Goal: Entertainment & Leisure: Browse casually

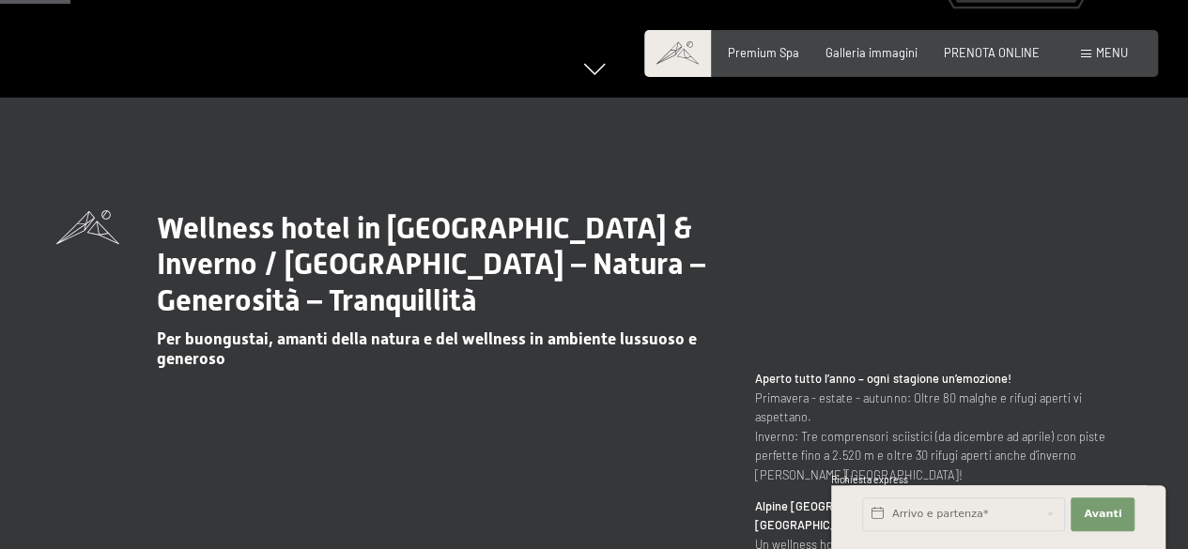
scroll to position [563, 0]
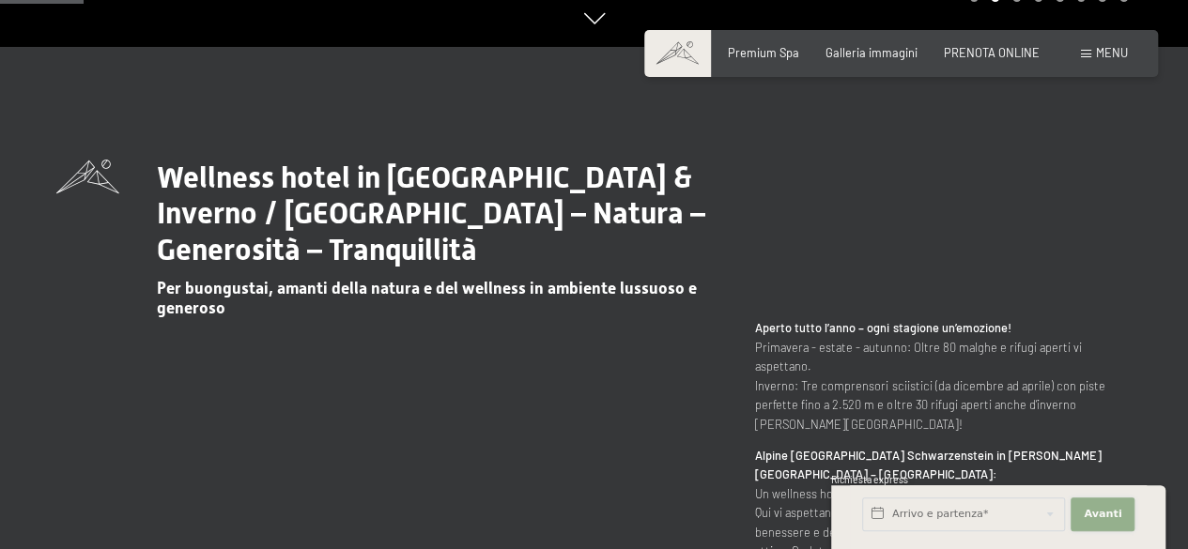
click at [1103, 515] on span "Avanti" at bounding box center [1102, 514] width 38 height 15
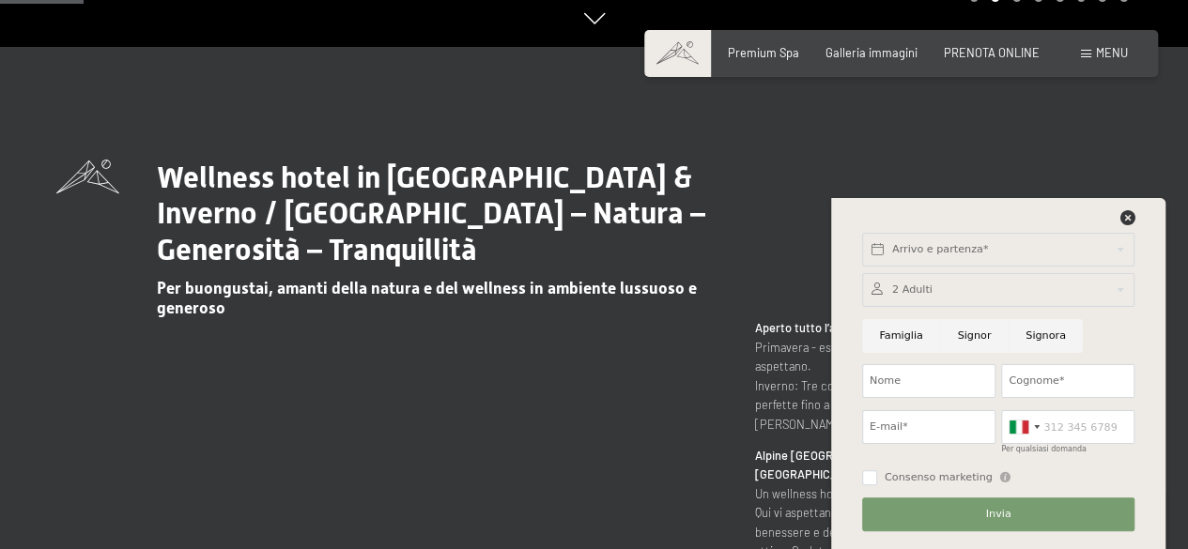
click at [914, 114] on div "Wellness hotel in [GEOGRAPHIC_DATA] & Inverno / [GEOGRAPHIC_DATA] – Natura – Ge…" at bounding box center [594, 459] width 1188 height 824
click at [1121, 222] on icon at bounding box center [1126, 217] width 15 height 15
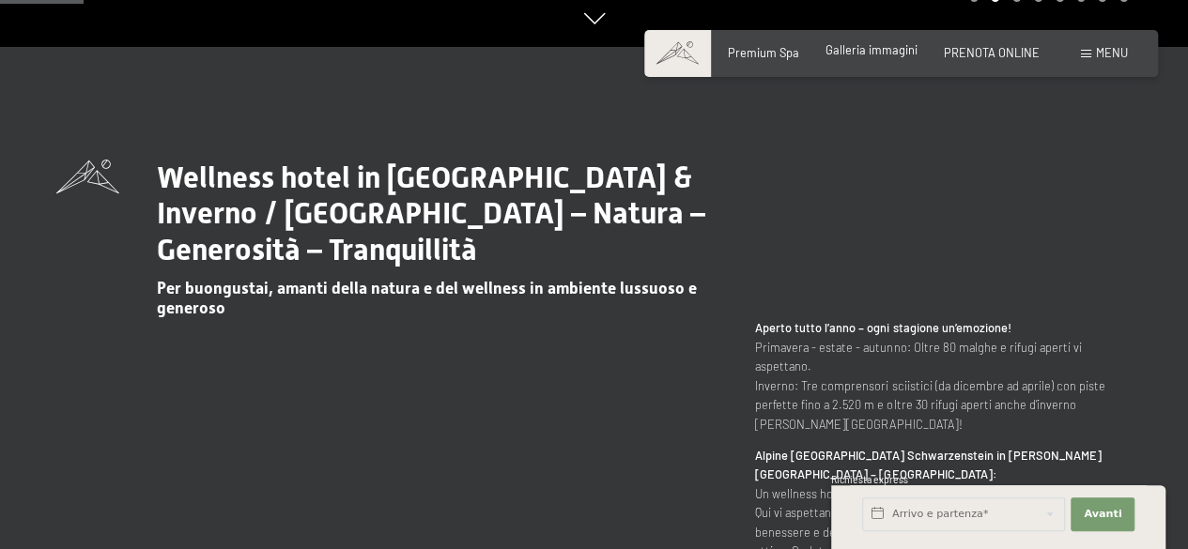
click at [893, 54] on span "Galleria immagini" at bounding box center [871, 49] width 92 height 15
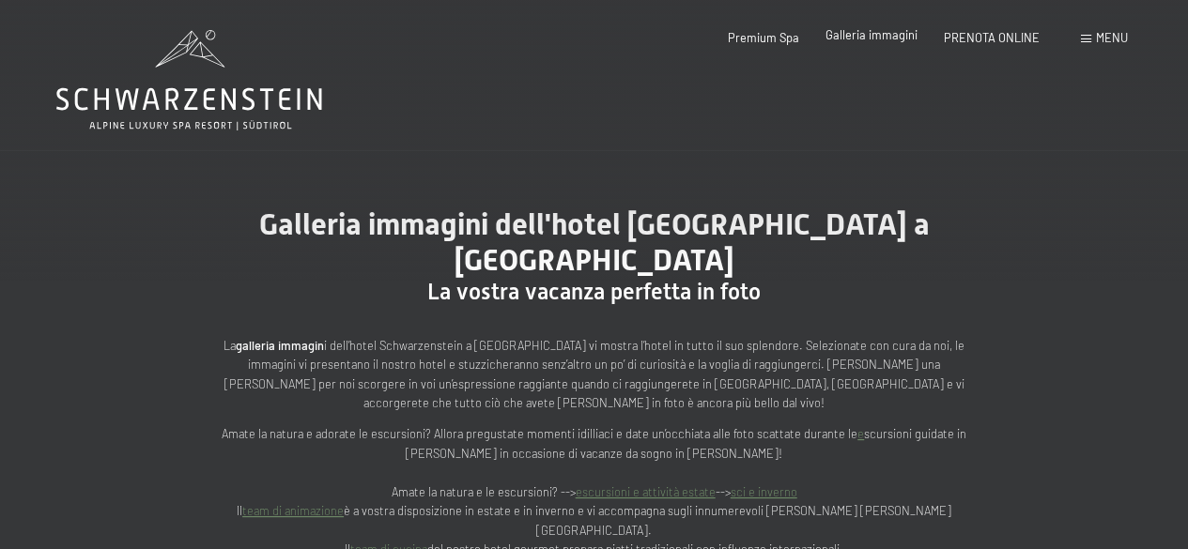
click at [874, 31] on span "Galleria immagini" at bounding box center [871, 34] width 92 height 15
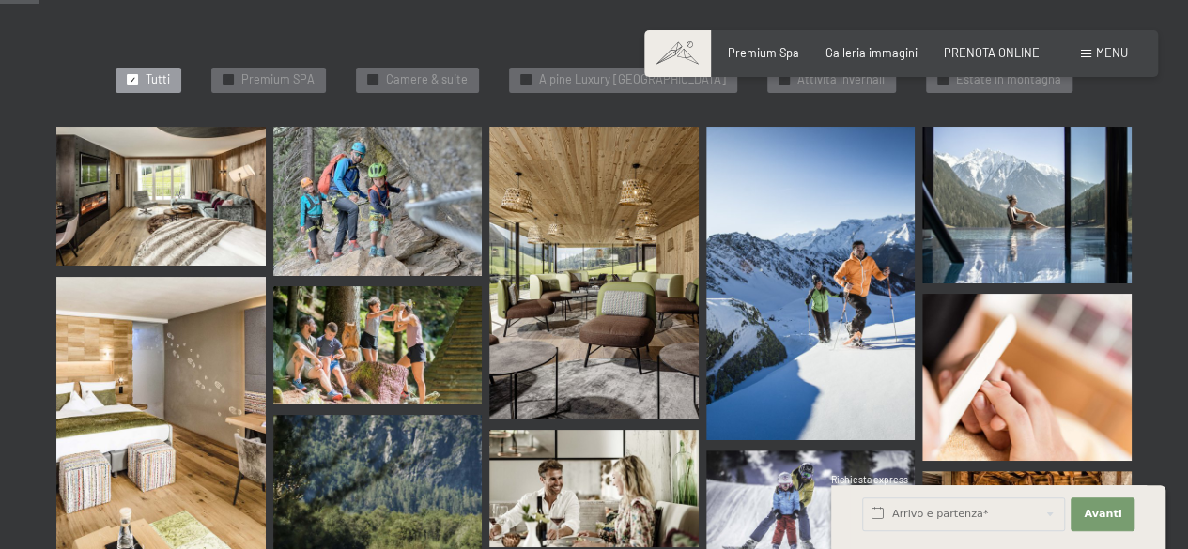
scroll to position [560, 0]
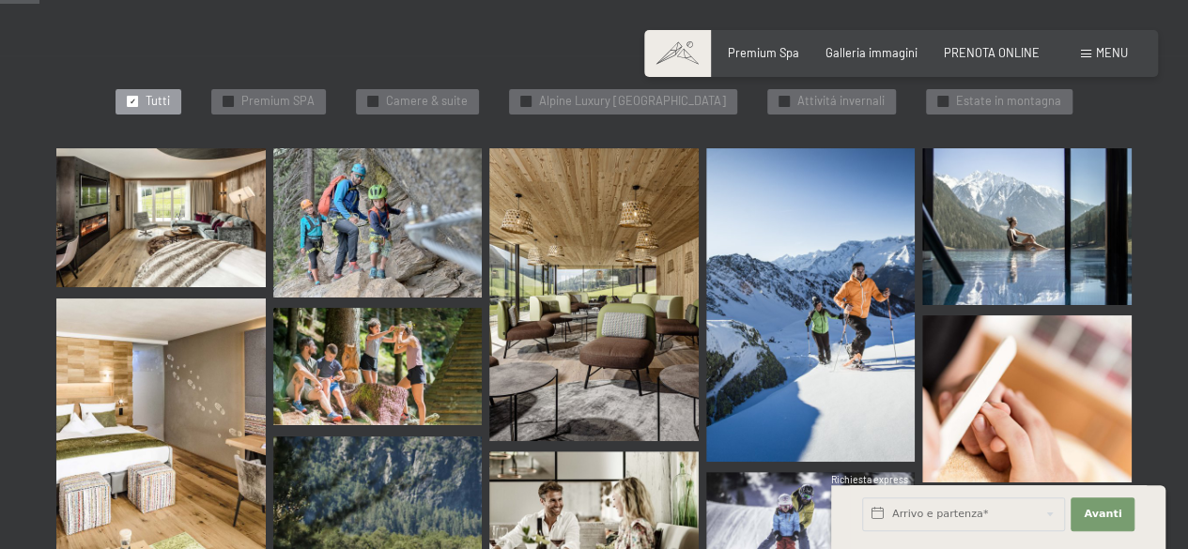
click at [204, 162] on img at bounding box center [160, 217] width 209 height 139
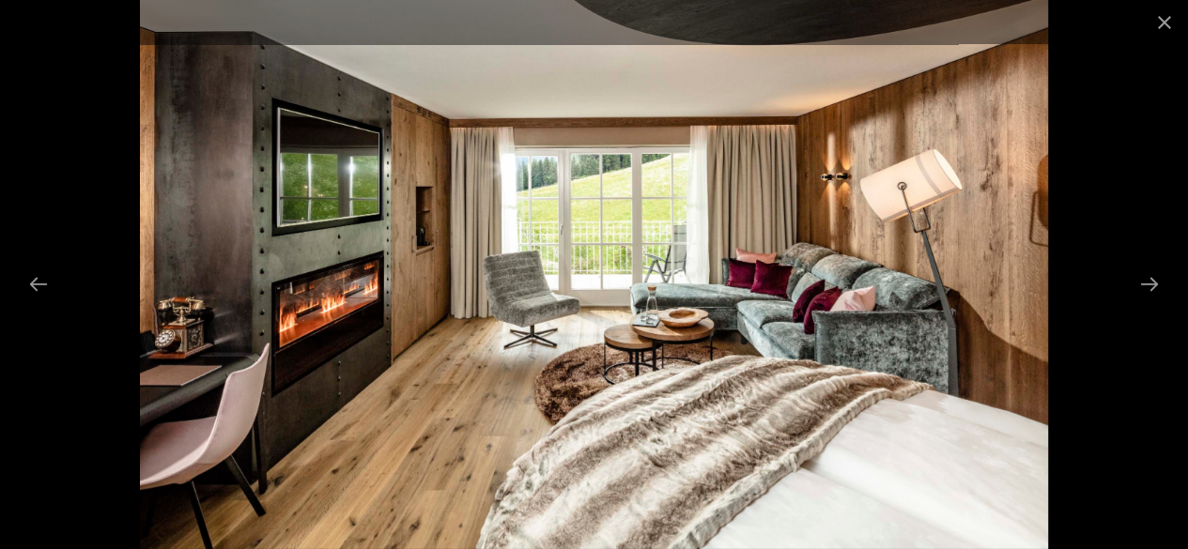
click at [965, 279] on img at bounding box center [594, 274] width 908 height 549
click at [1155, 285] on button "Next slide" at bounding box center [1148, 284] width 39 height 37
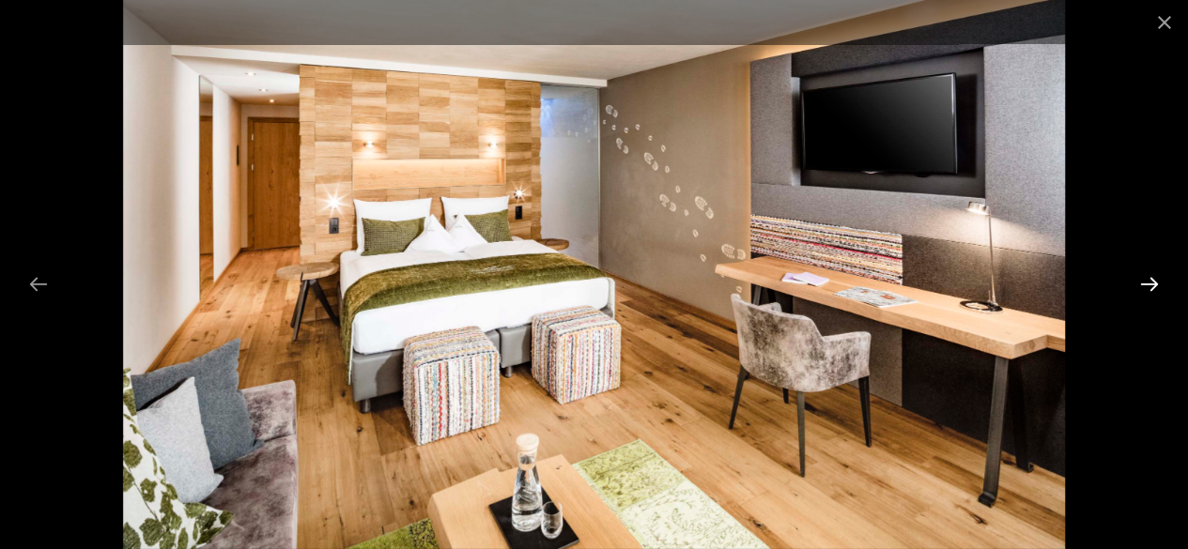
click at [1155, 285] on button "Next slide" at bounding box center [1148, 284] width 39 height 37
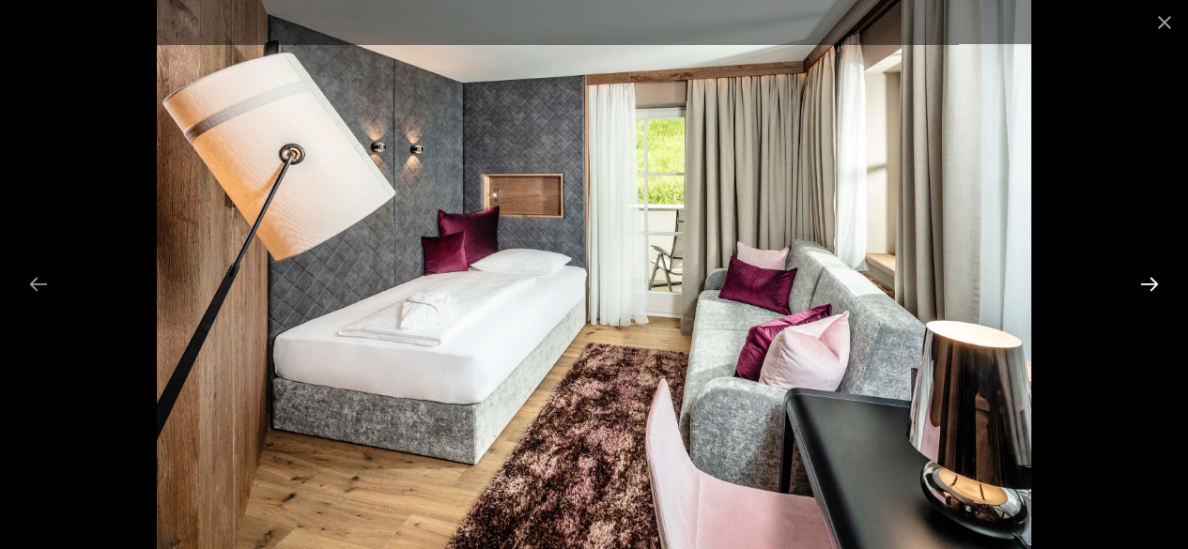
click at [1153, 288] on button "Next slide" at bounding box center [1148, 284] width 39 height 37
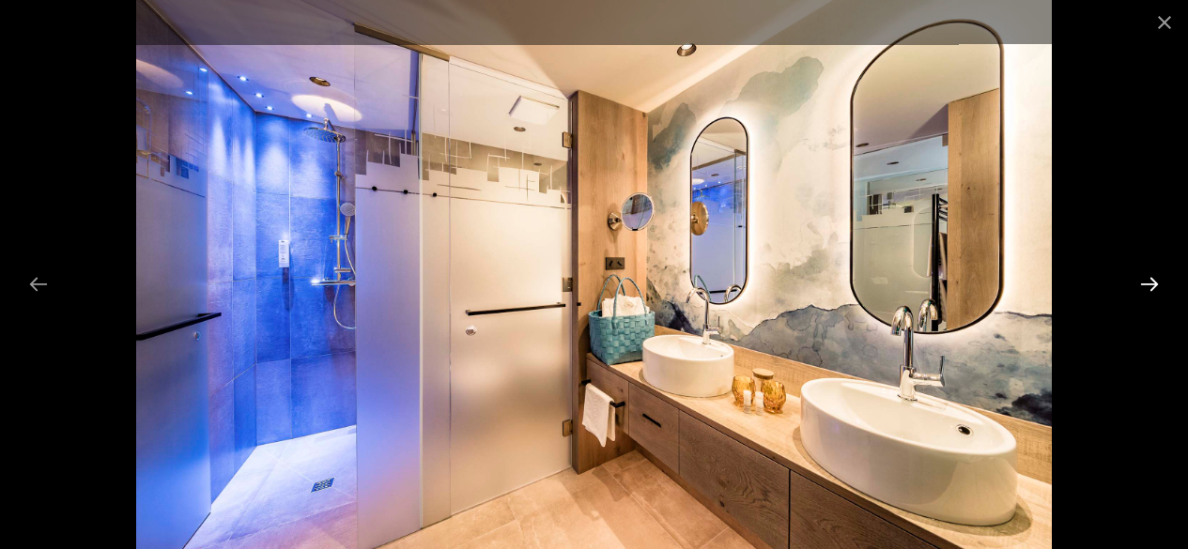
click at [1151, 289] on button "Next slide" at bounding box center [1148, 284] width 39 height 37
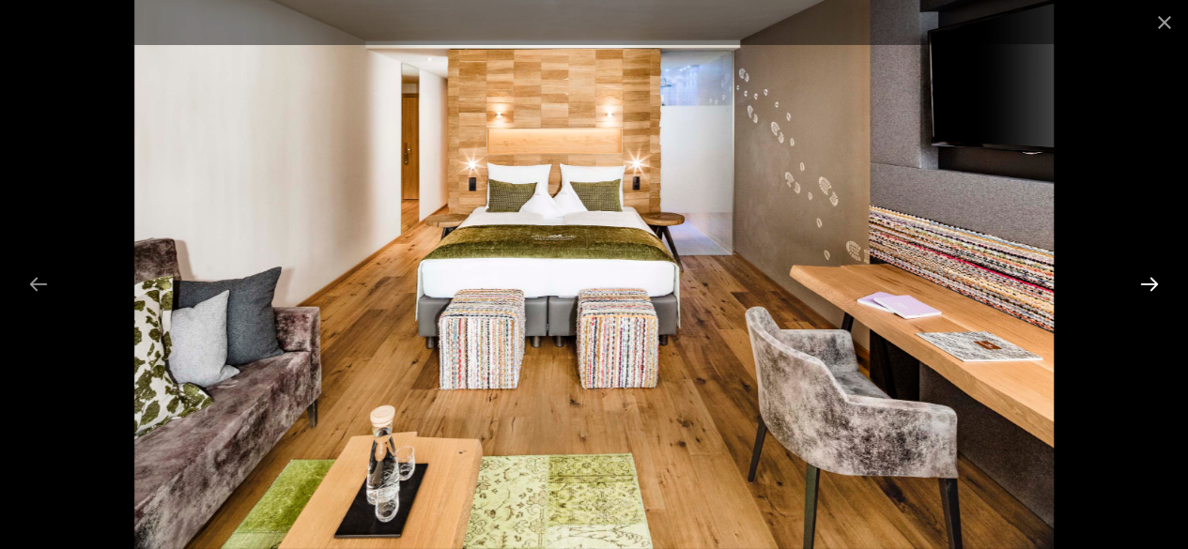
click at [1151, 289] on button "Next slide" at bounding box center [1148, 284] width 39 height 37
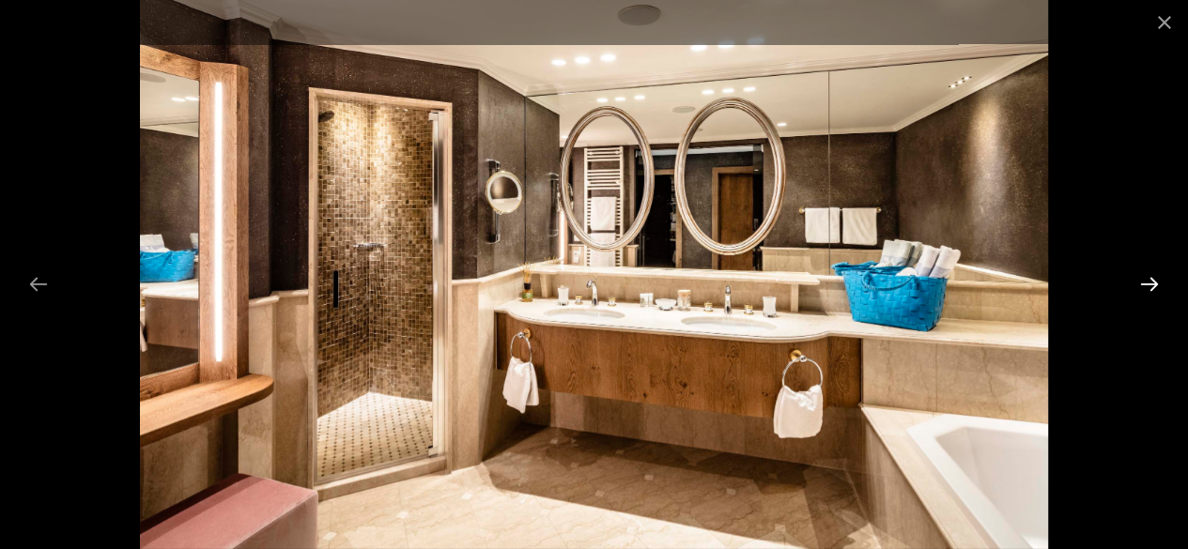
click at [1151, 289] on button "Next slide" at bounding box center [1148, 284] width 39 height 37
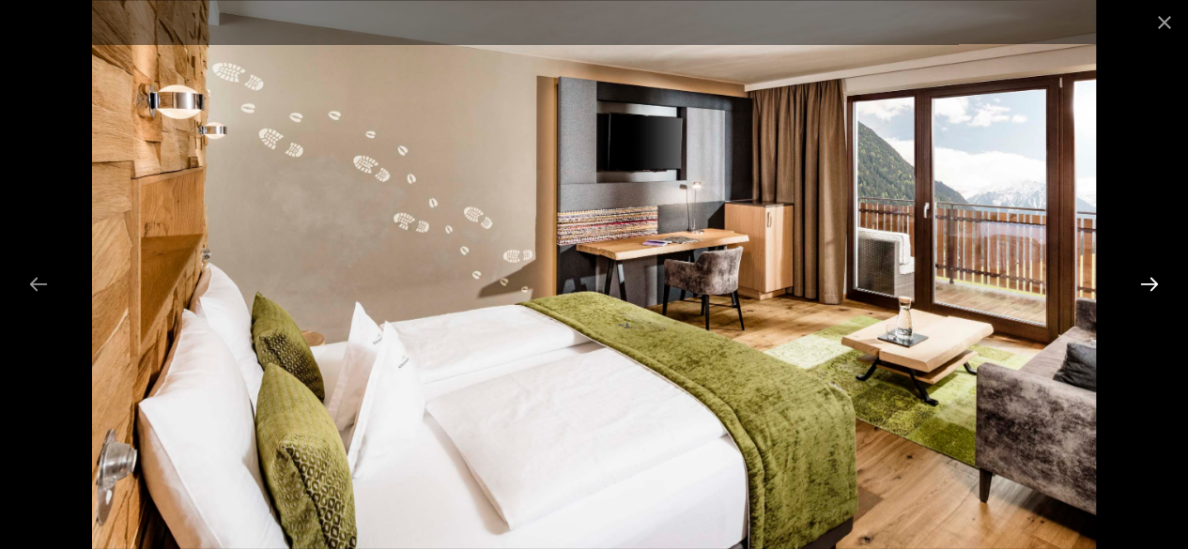
click at [1151, 289] on button "Next slide" at bounding box center [1148, 284] width 39 height 37
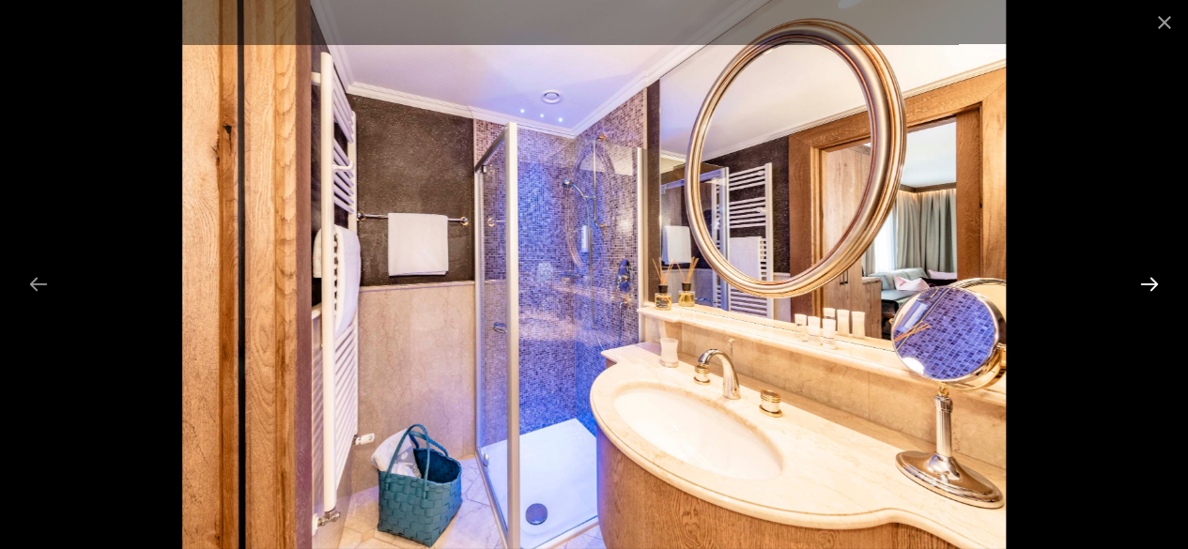
click at [1151, 289] on button "Next slide" at bounding box center [1148, 284] width 39 height 37
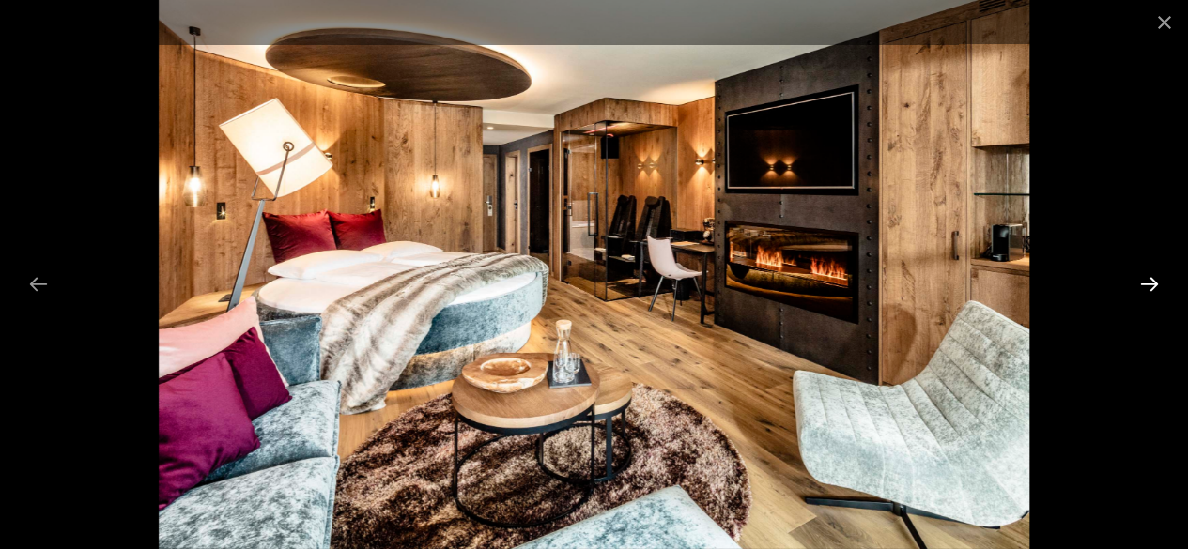
click at [1151, 289] on button "Next slide" at bounding box center [1148, 284] width 39 height 37
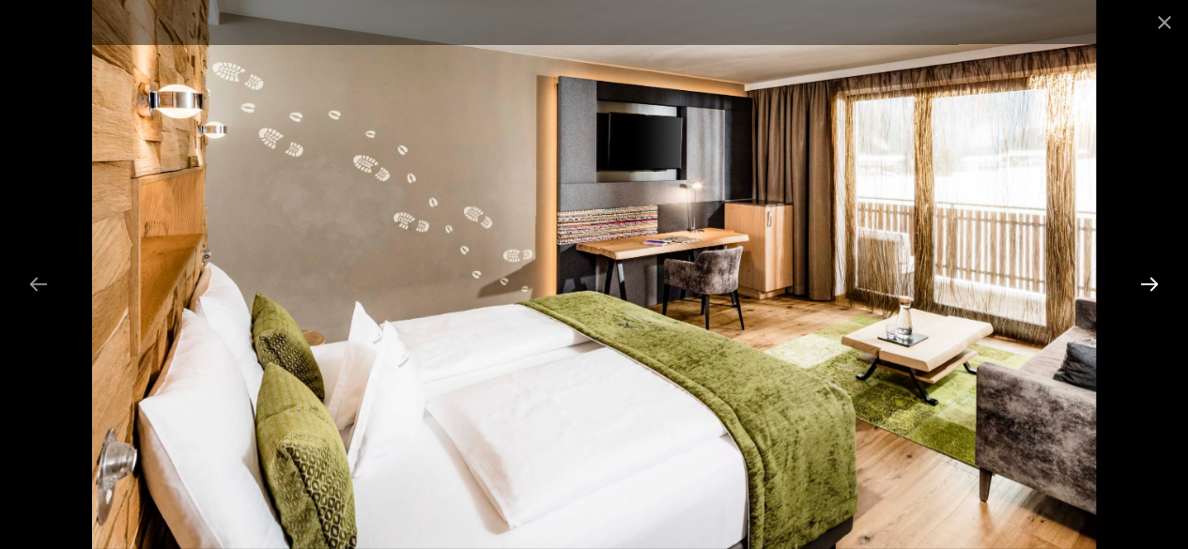
click at [1151, 289] on button "Next slide" at bounding box center [1148, 284] width 39 height 37
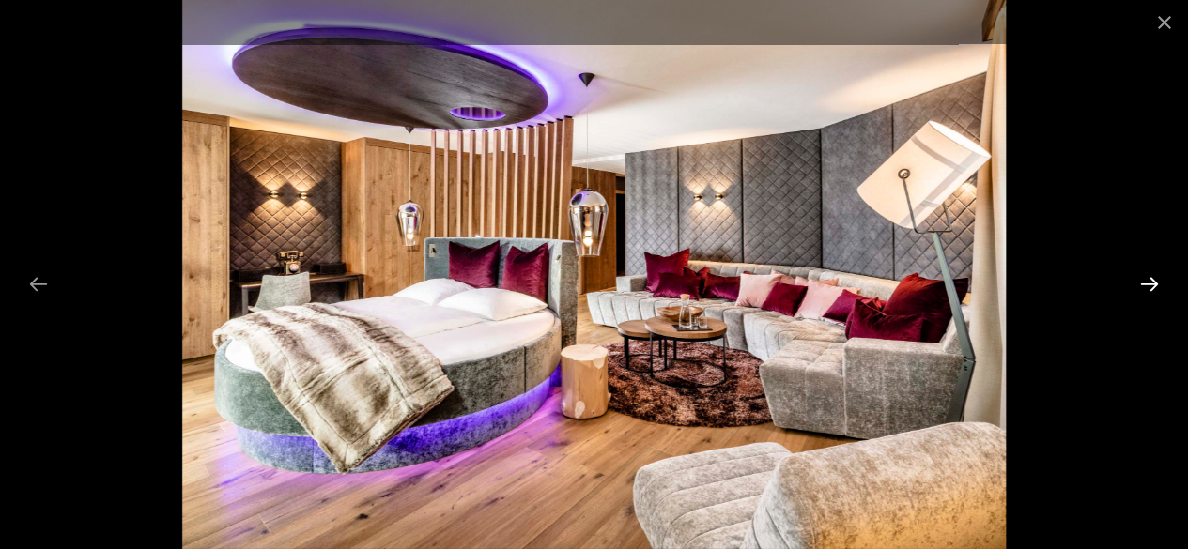
click at [1149, 291] on button "Next slide" at bounding box center [1148, 284] width 39 height 37
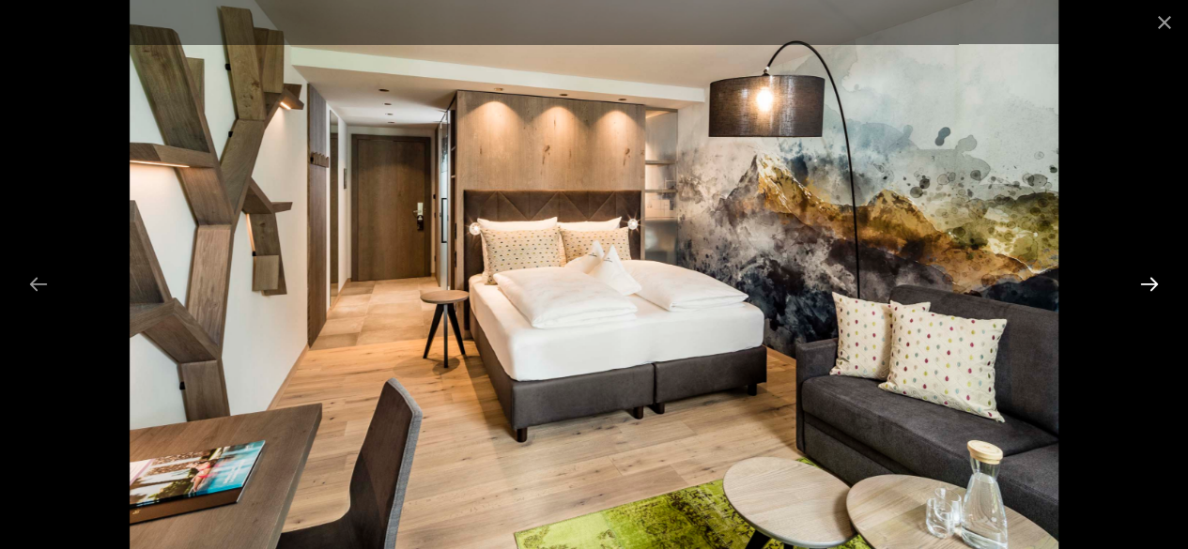
click at [1149, 291] on button "Next slide" at bounding box center [1148, 284] width 39 height 37
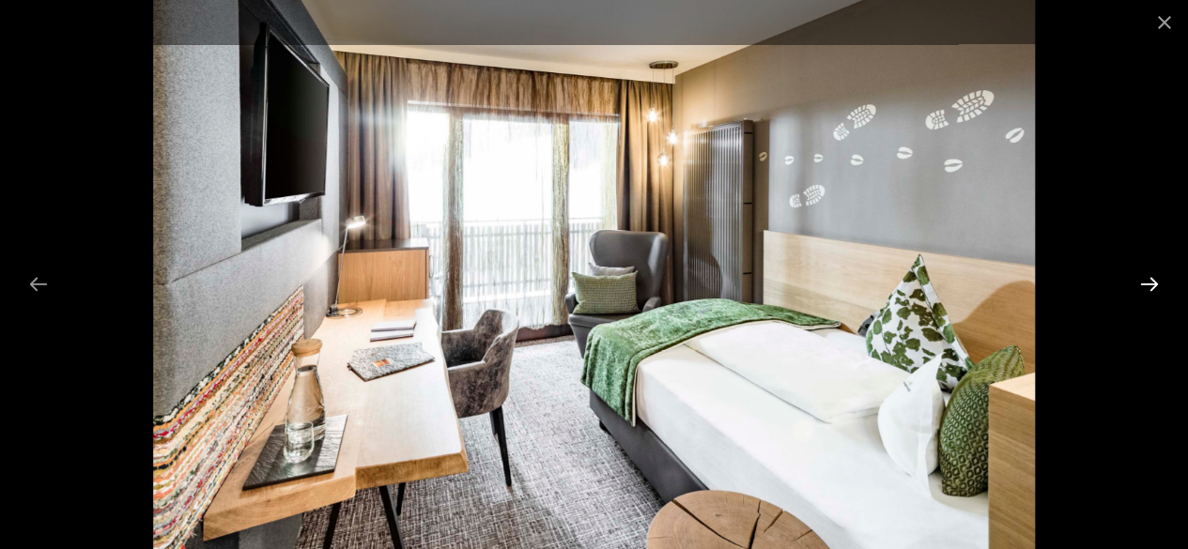
click at [1149, 291] on button "Next slide" at bounding box center [1148, 284] width 39 height 37
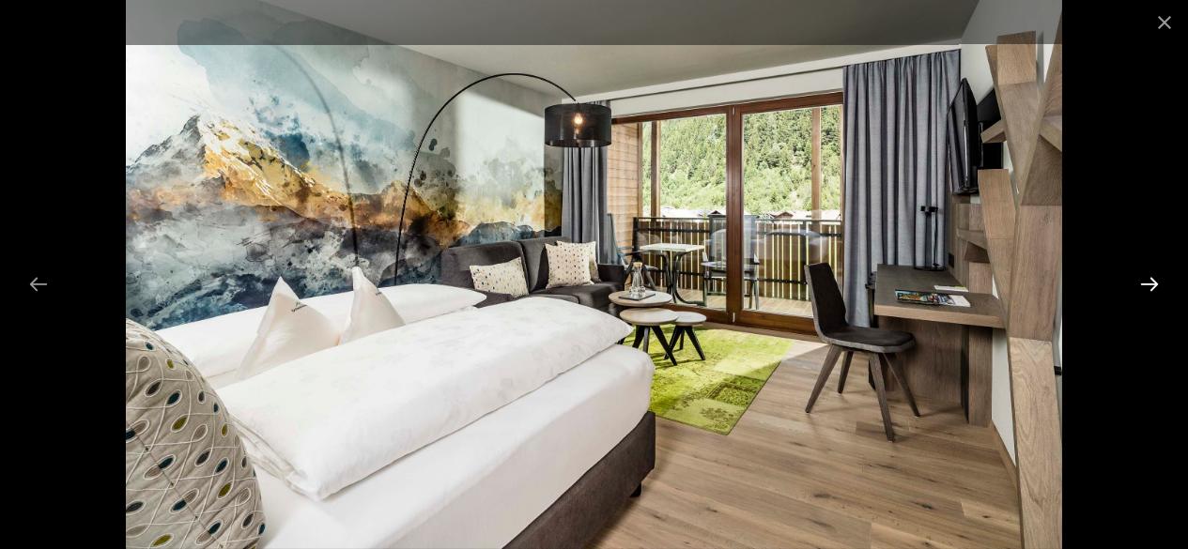
click at [1149, 291] on button "Next slide" at bounding box center [1148, 284] width 39 height 37
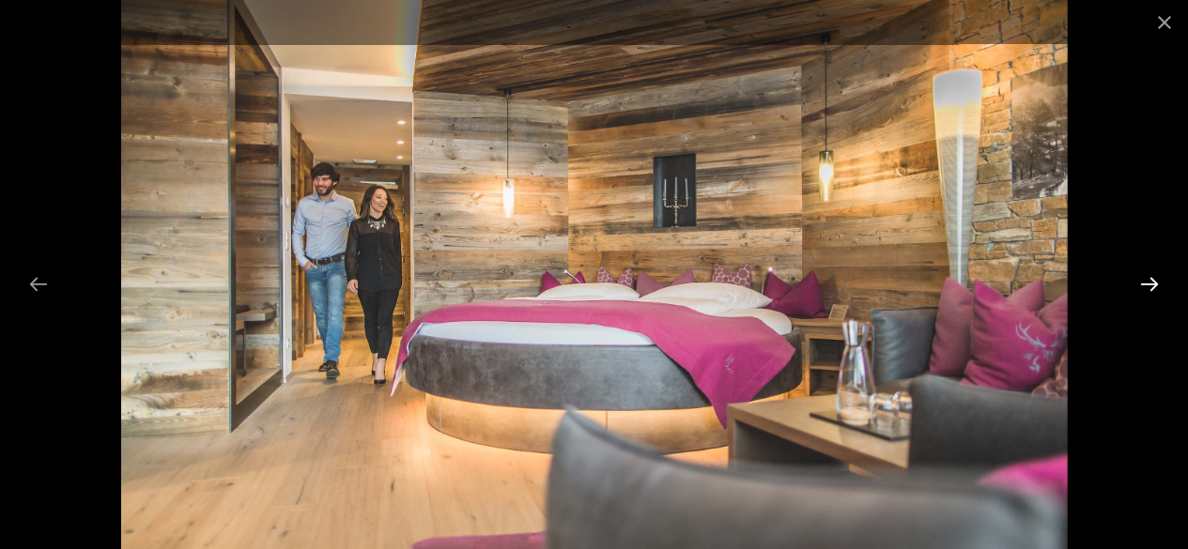
click at [1149, 291] on button "Next slide" at bounding box center [1148, 284] width 39 height 37
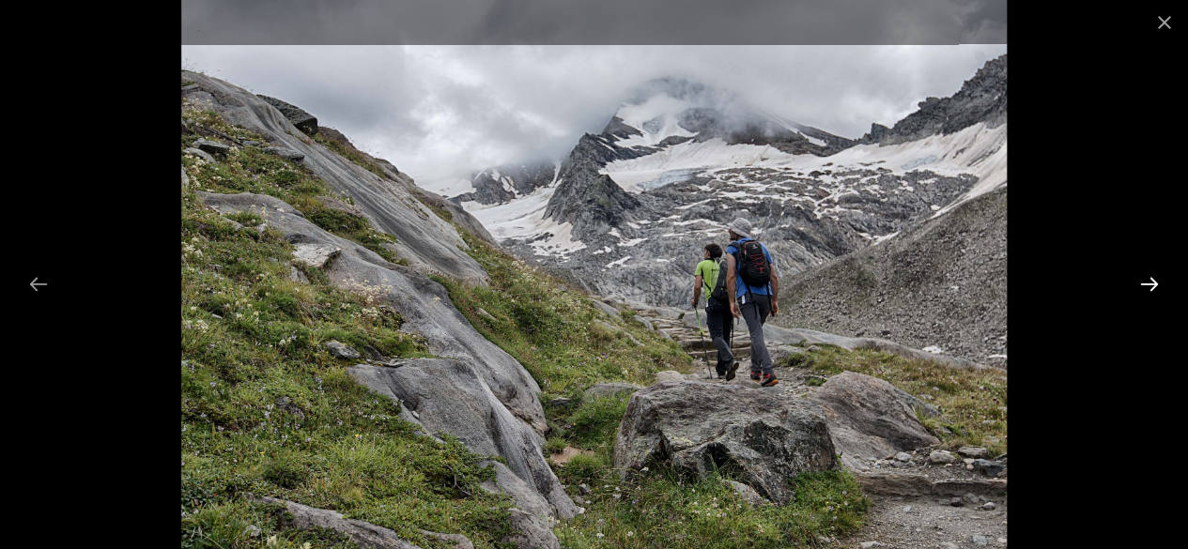
click at [1149, 291] on button "Next slide" at bounding box center [1148, 284] width 39 height 37
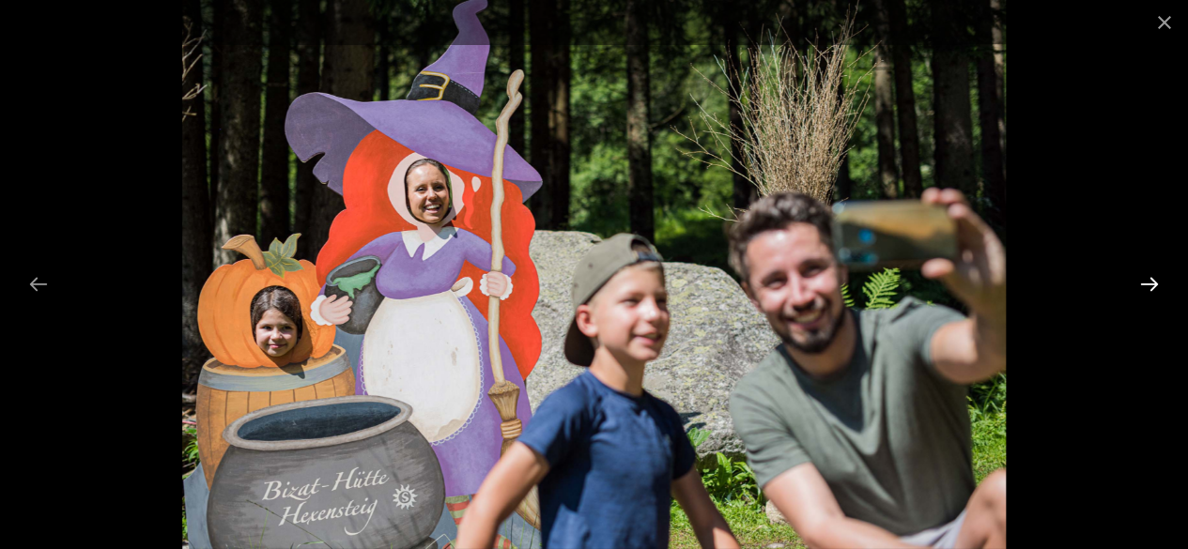
click at [1149, 291] on button "Next slide" at bounding box center [1148, 284] width 39 height 37
